Goal: Information Seeking & Learning: Learn about a topic

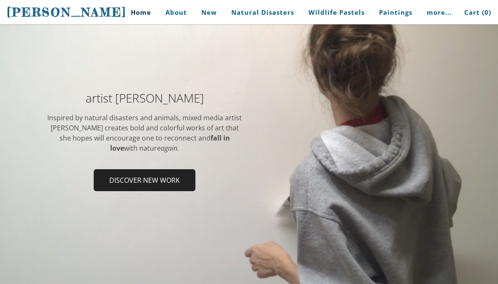
scroll to position [92, 0]
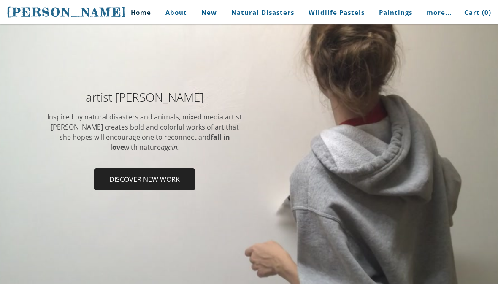
click at [110, 185] on span "Discover new work" at bounding box center [145, 179] width 100 height 20
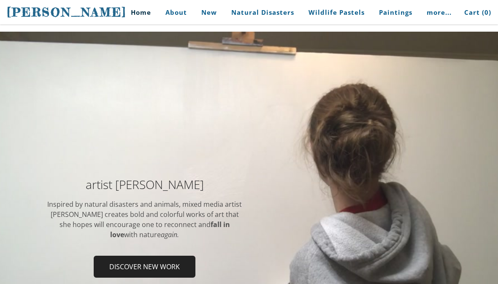
scroll to position [4, 0]
click at [314, 196] on div at bounding box center [353, 189] width 196 height 21
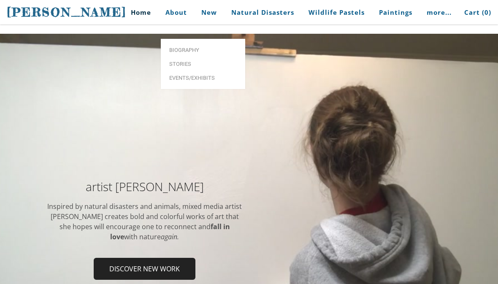
click at [174, 47] on span "Biography" at bounding box center [203, 49] width 68 height 5
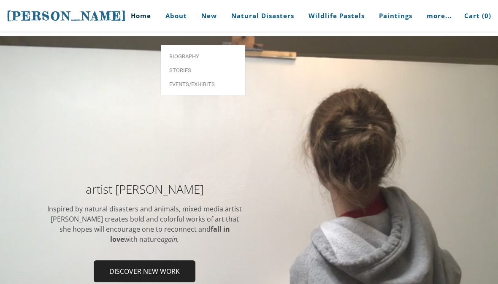
click at [174, 54] on span "Biography" at bounding box center [203, 56] width 68 height 5
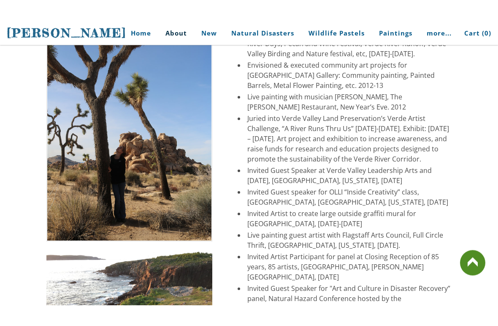
scroll to position [1669, 0]
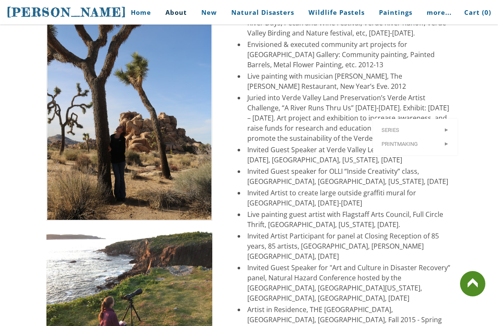
click at [219, 134] on td "Selected Painted Barrel Artist for Quality Inn Cottonwood, for the Verde Valley…" at bounding box center [338, 191] width 239 height 481
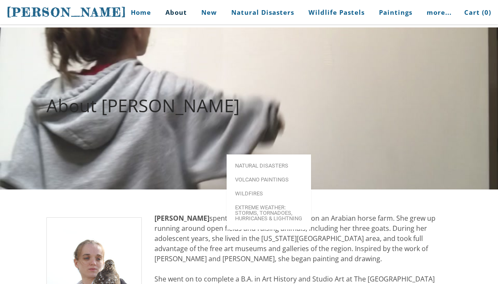
scroll to position [0, 0]
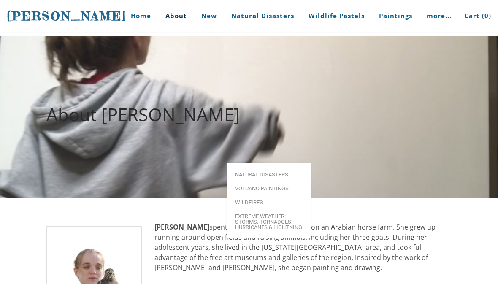
click at [361, 130] on div "About [PERSON_NAME]" at bounding box center [249, 117] width 498 height 71
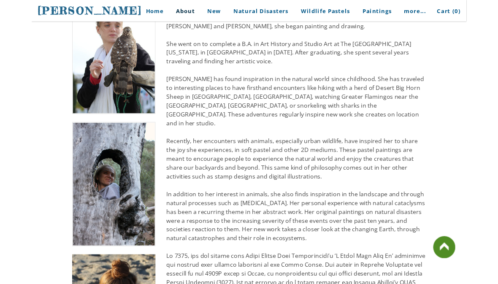
scroll to position [279, 0]
